Goal: Task Accomplishment & Management: Use online tool/utility

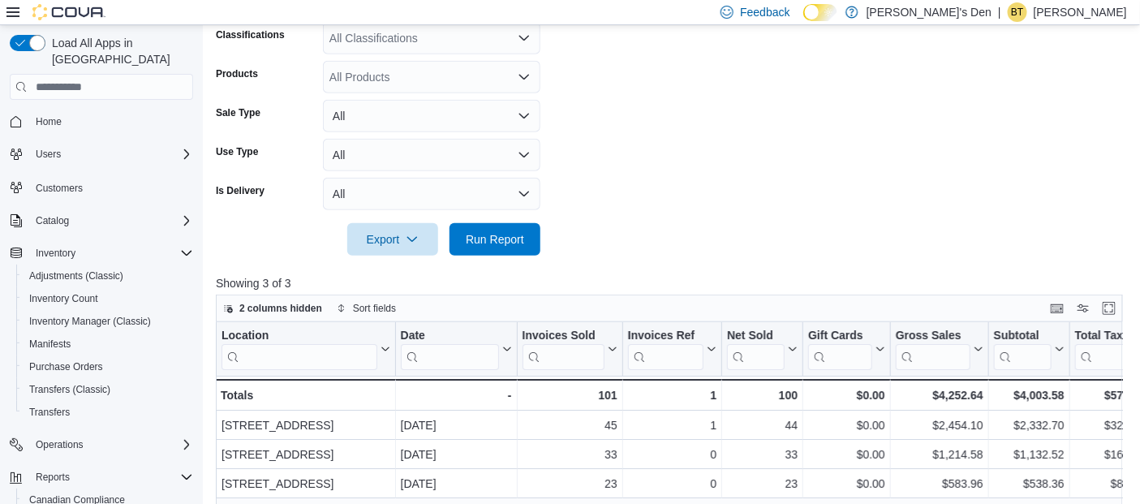
scroll to position [99, 0]
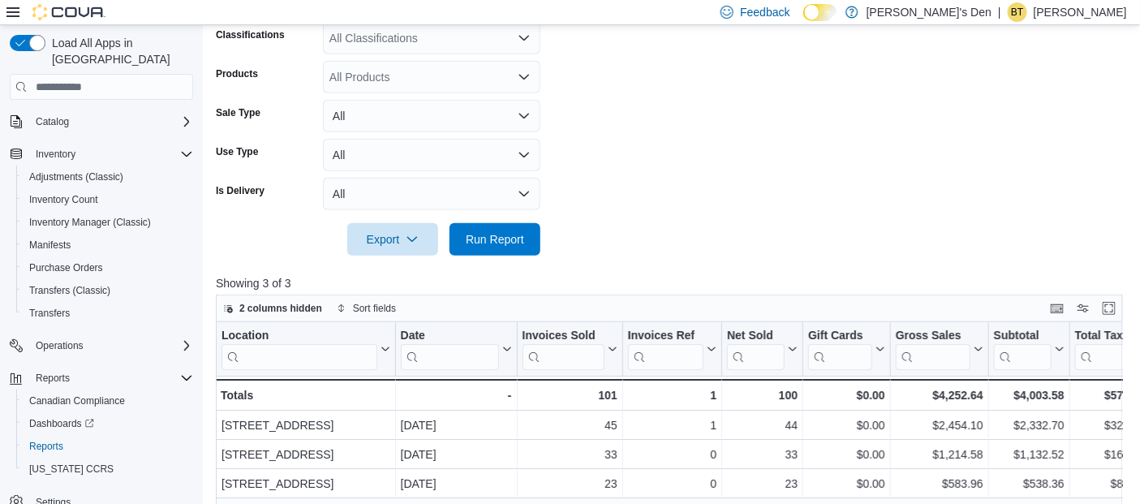
click at [552, 110] on form "Date Range [DATE] Locations All Locations Classifications All Classifications P…" at bounding box center [674, 90] width 916 height 331
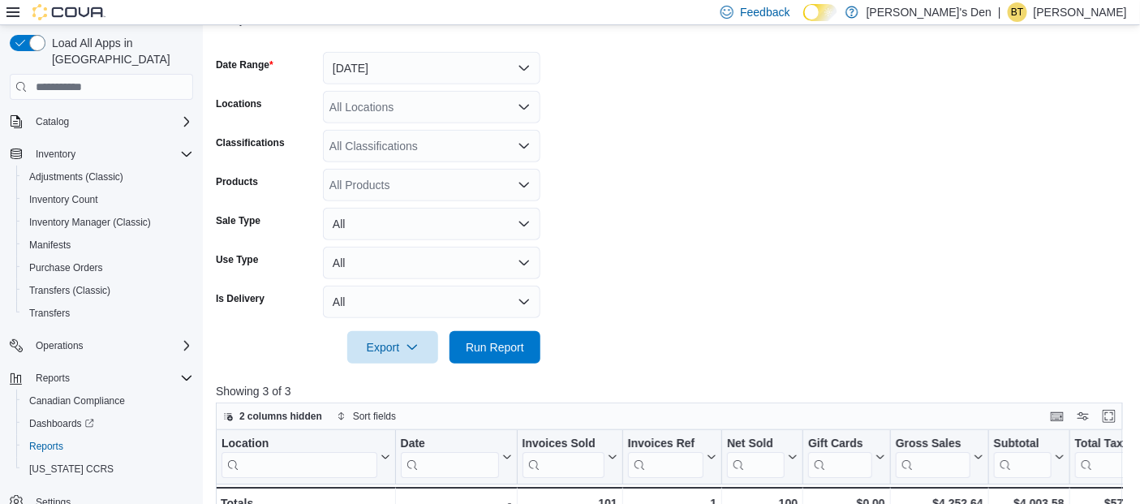
scroll to position [224, 0]
click at [483, 354] on span "Run Report" at bounding box center [495, 347] width 58 height 16
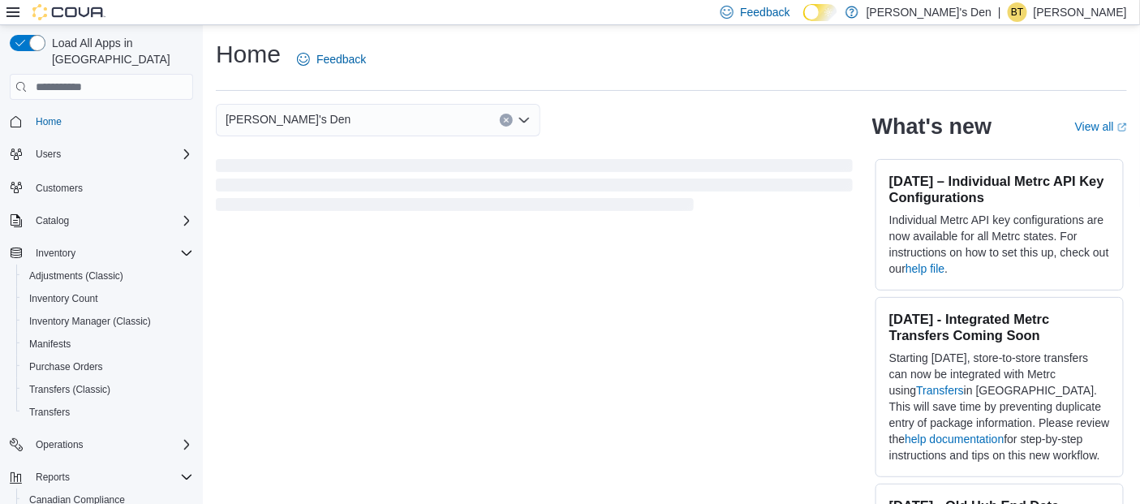
click at [117, 111] on span "Home" at bounding box center [111, 121] width 164 height 20
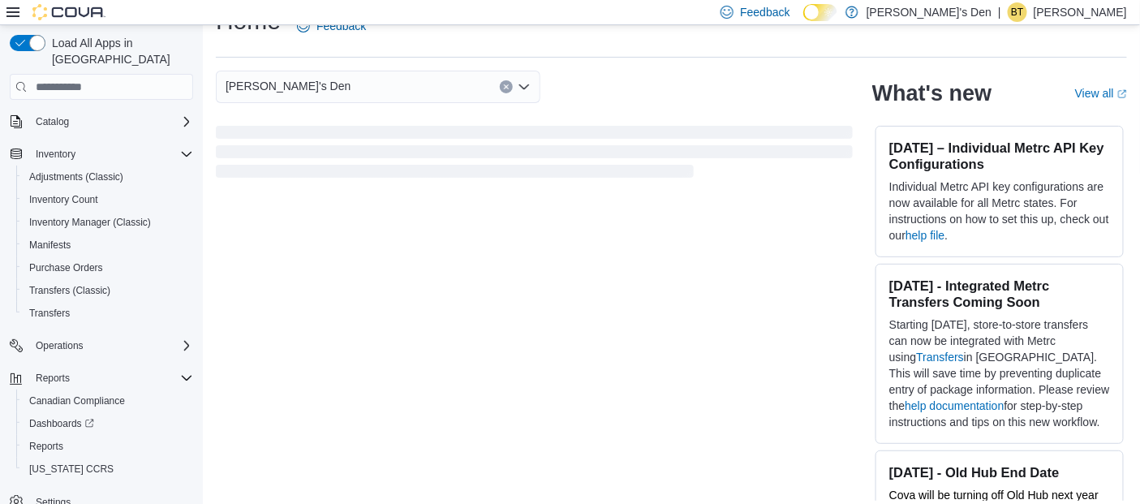
scroll to position [36, 0]
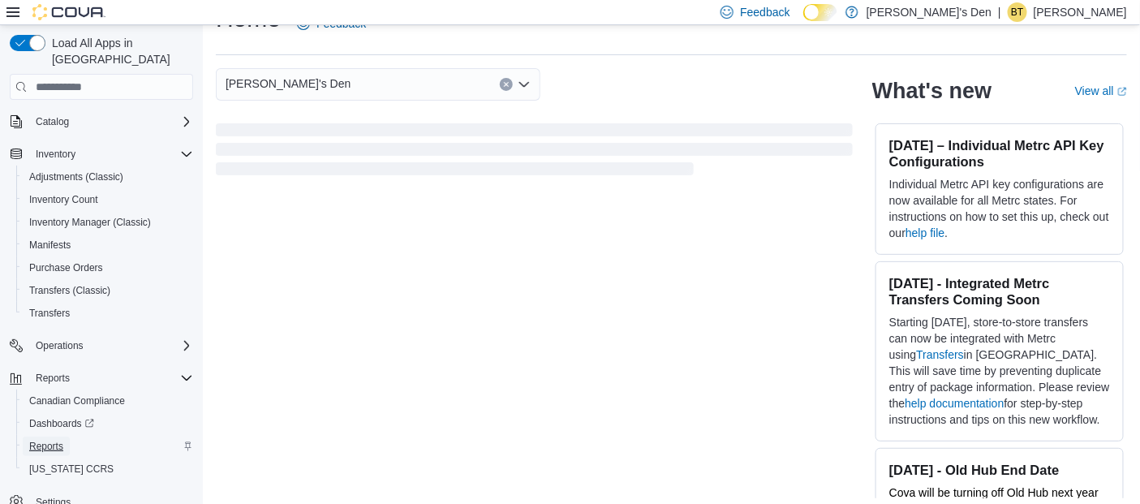
click at [37, 440] on span "Reports" at bounding box center [46, 446] width 34 height 13
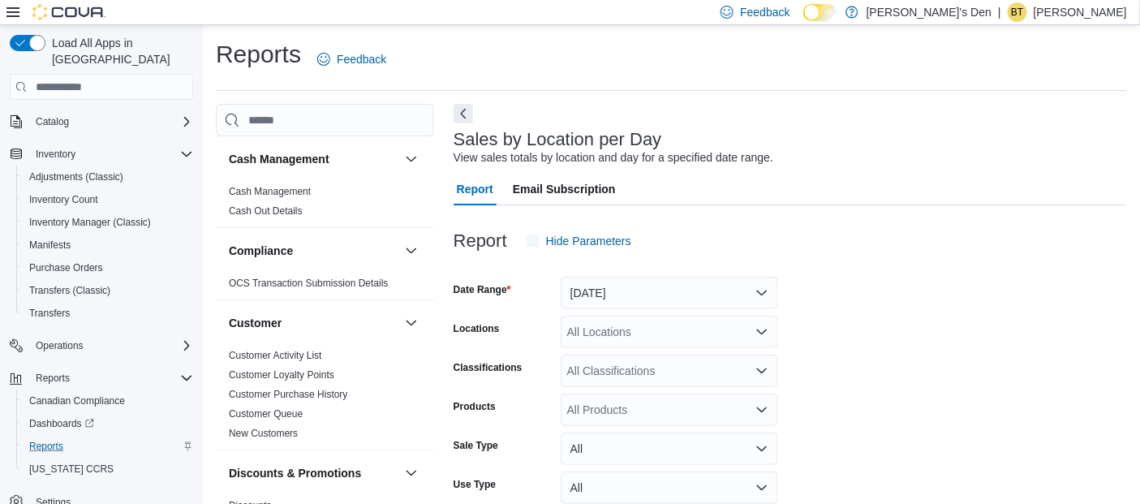
scroll to position [37, 0]
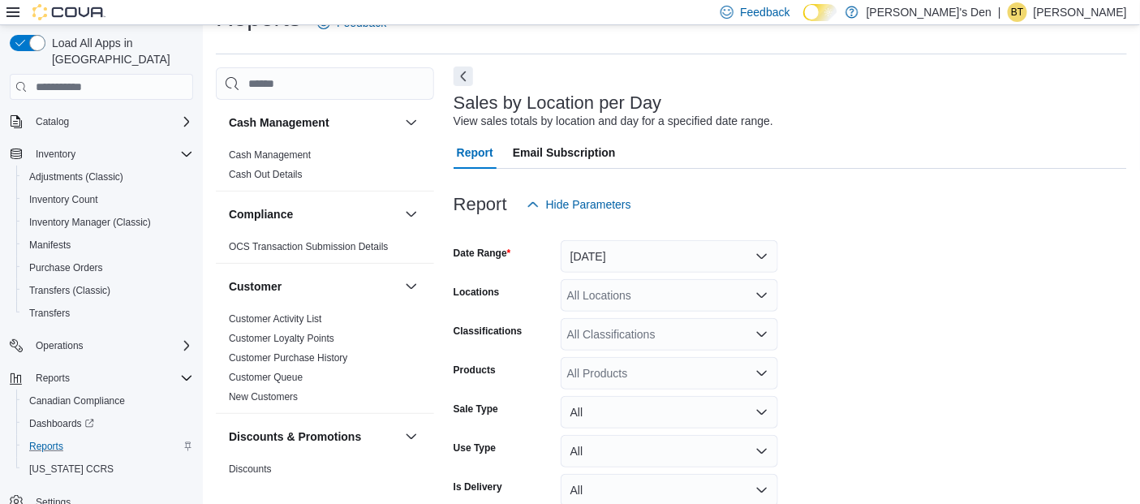
click at [464, 76] on button "Next" at bounding box center [463, 76] width 19 height 19
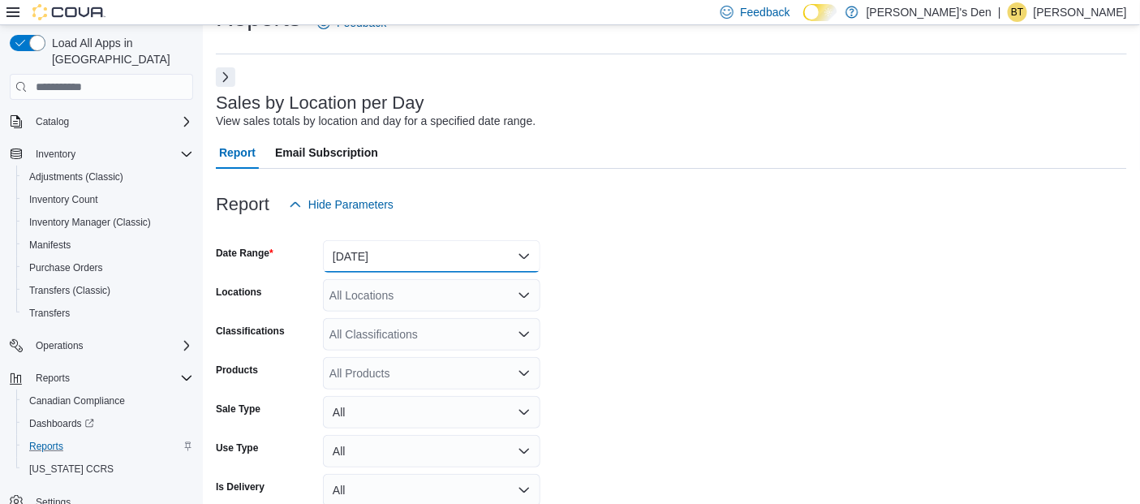
click at [459, 262] on button "Yesterday" at bounding box center [432, 256] width 218 height 32
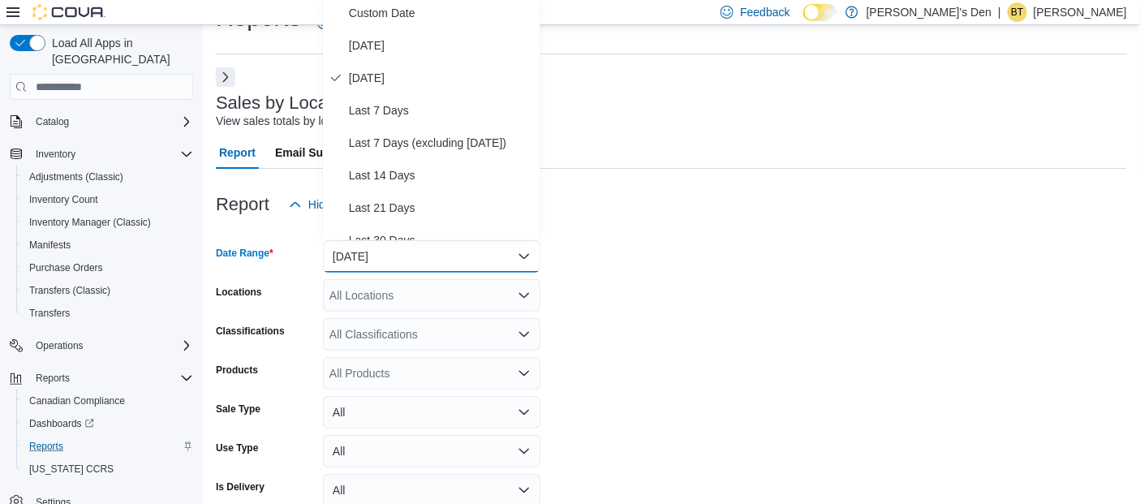
scroll to position [33, 0]
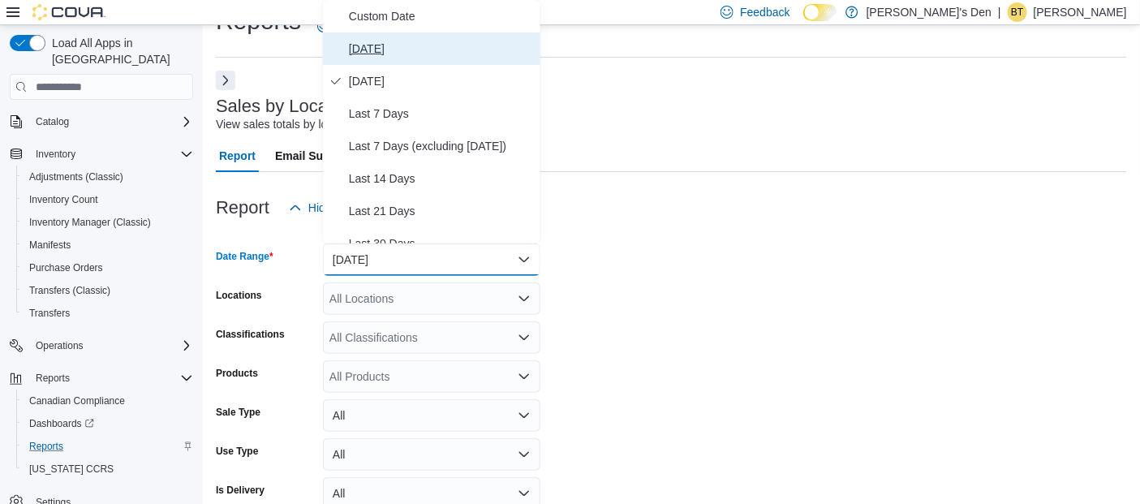
click at [431, 42] on span "[DATE]" at bounding box center [441, 48] width 185 height 19
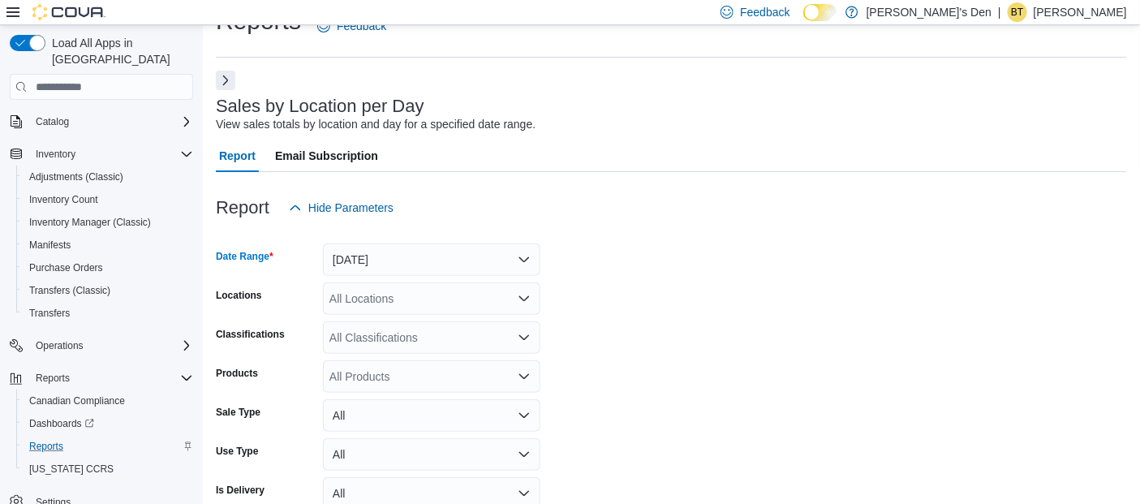
click at [621, 322] on form "Date Range [DATE] Locations All Locations Classifications All Classifications P…" at bounding box center [671, 389] width 911 height 331
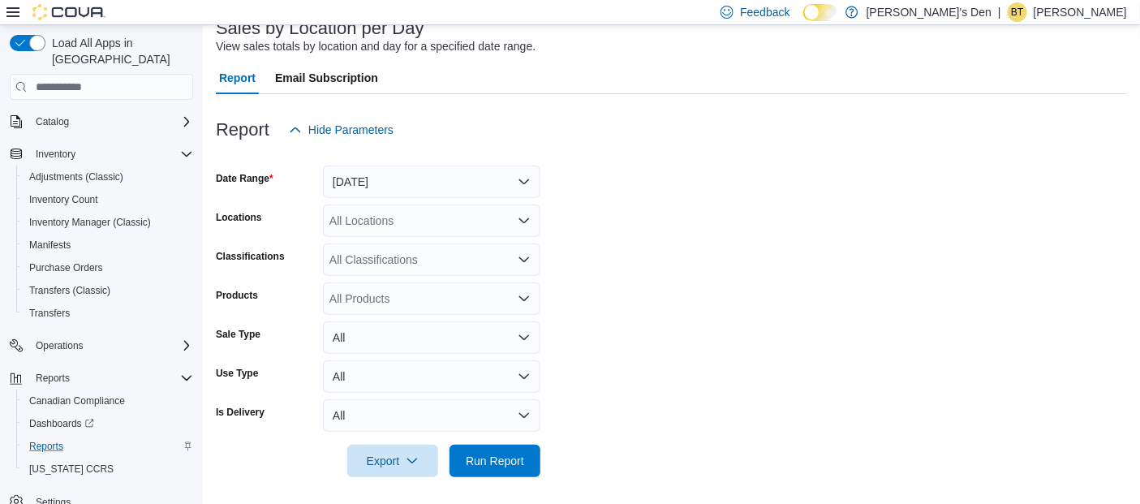
scroll to position [116, 0]
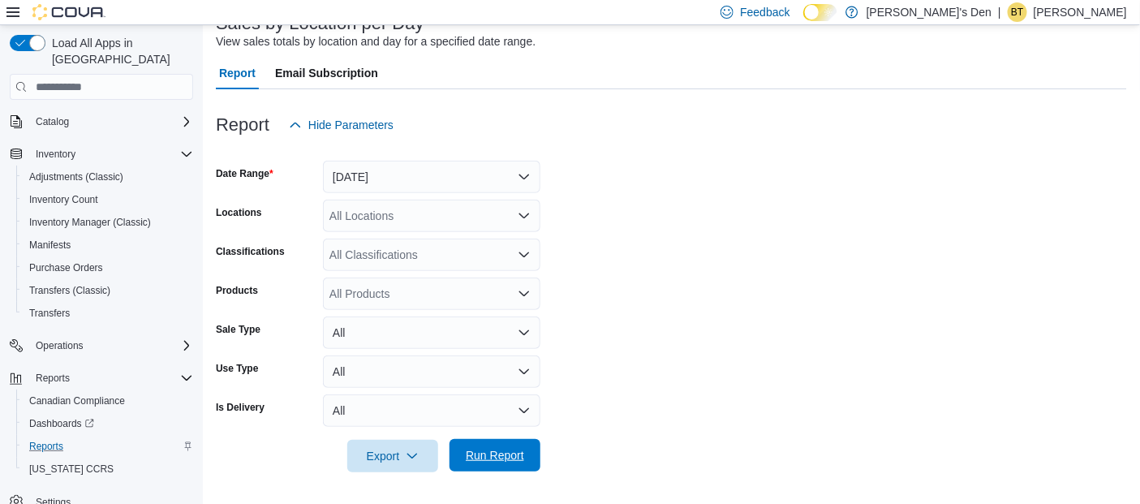
click at [483, 447] on span "Run Report" at bounding box center [494, 455] width 71 height 32
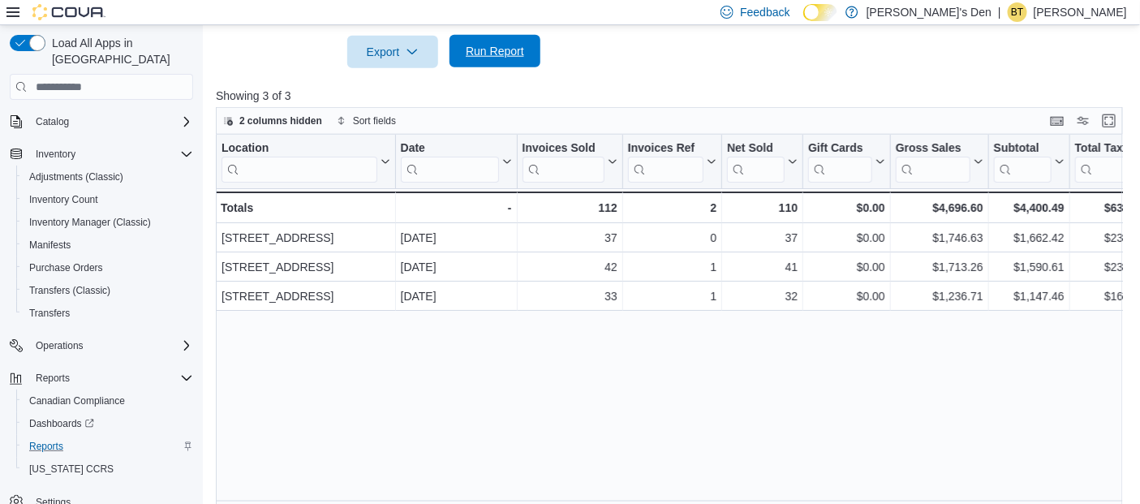
scroll to position [539, 0]
